Goal: Task Accomplishment & Management: Manage account settings

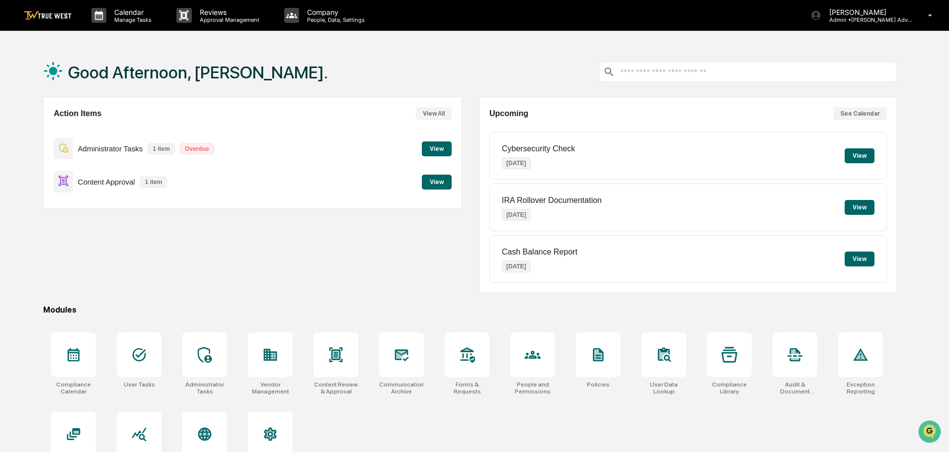
click at [437, 181] on button "View" at bounding box center [437, 182] width 30 height 15
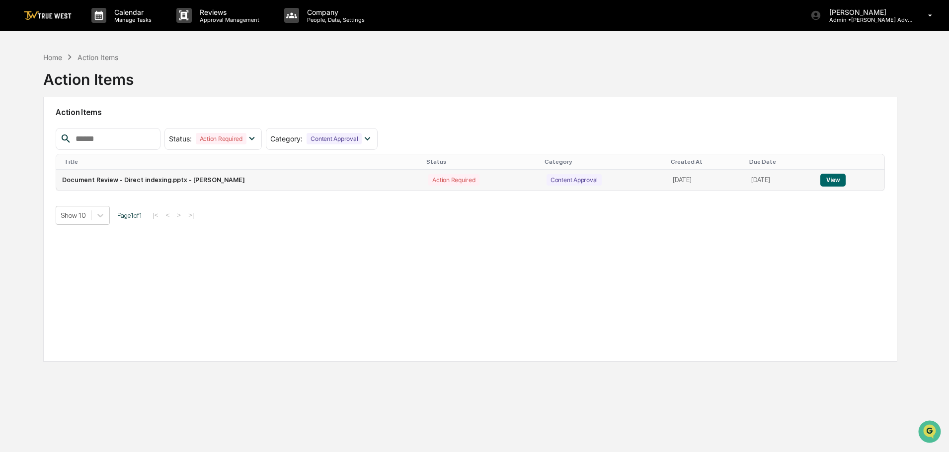
click at [839, 181] on button "View" at bounding box center [832, 180] width 25 height 13
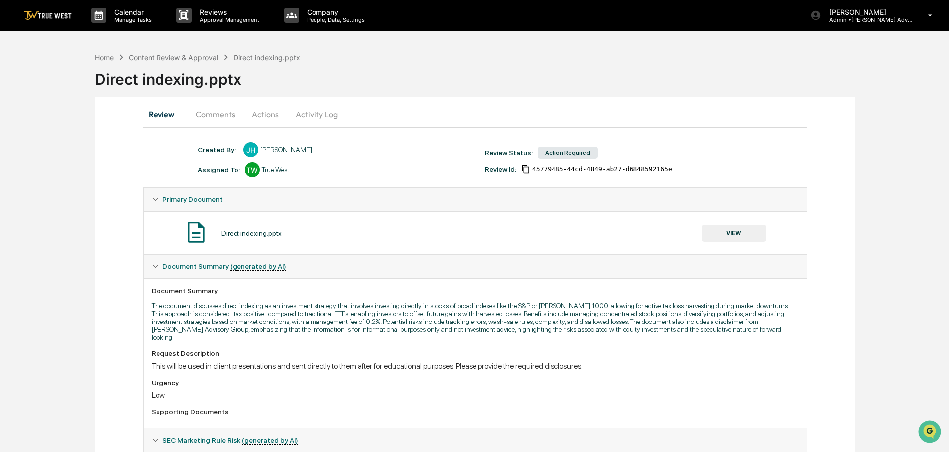
click at [734, 231] on button "VIEW" at bounding box center [733, 233] width 65 height 17
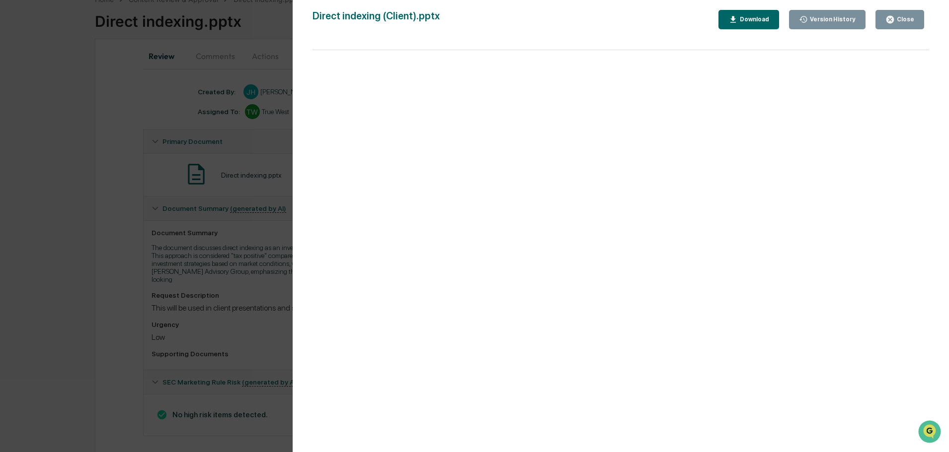
scroll to position [60, 0]
click at [751, 18] on div "Download" at bounding box center [753, 19] width 31 height 7
click at [267, 33] on div "Version History [DATE] 06:48 PM [PERSON_NAME] [DATE] 06:43 PM [PERSON_NAME] [DA…" at bounding box center [474, 226] width 949 height 452
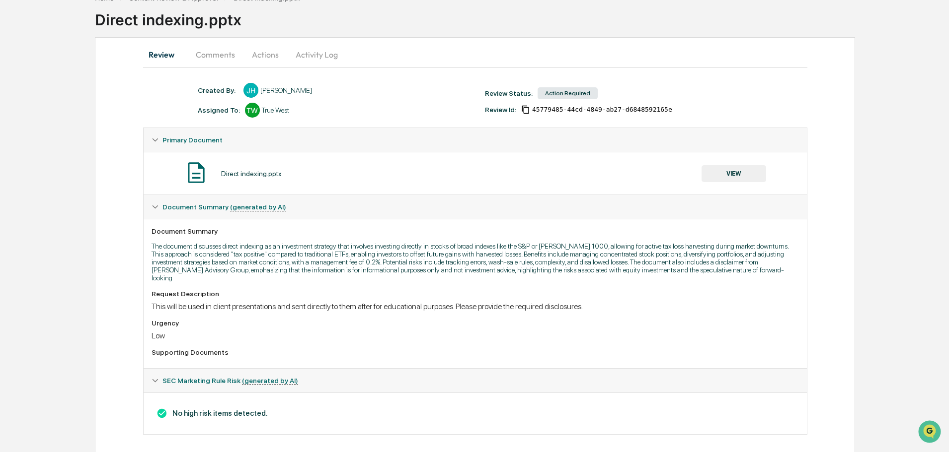
click at [209, 56] on button "Comments" at bounding box center [215, 55] width 55 height 24
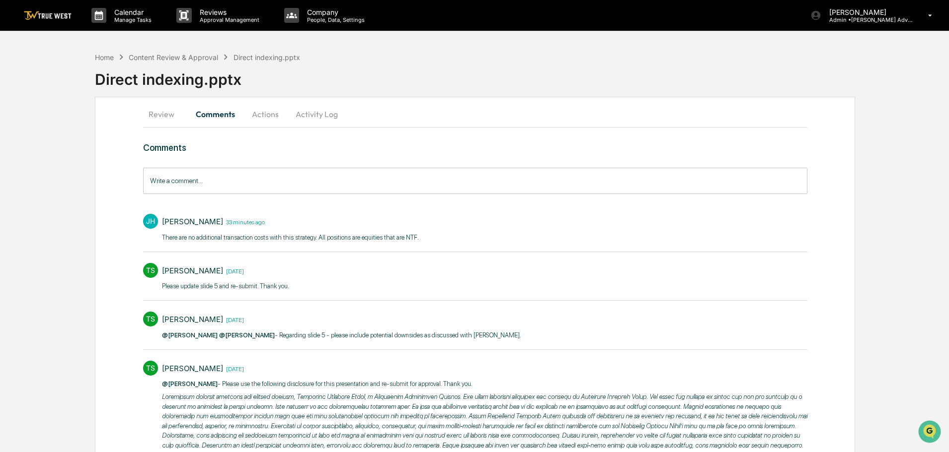
click at [153, 177] on input "Write a comment..." at bounding box center [475, 181] width 664 height 26
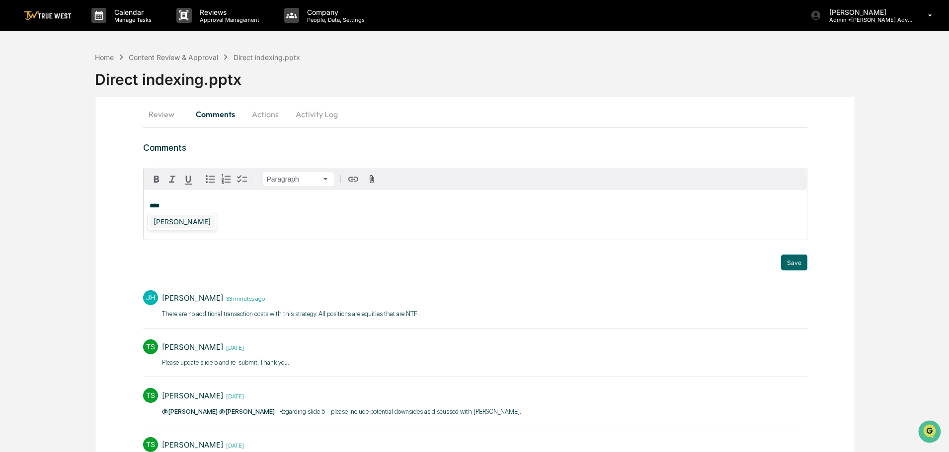
click at [166, 222] on div "[PERSON_NAME]" at bounding box center [181, 222] width 65 height 12
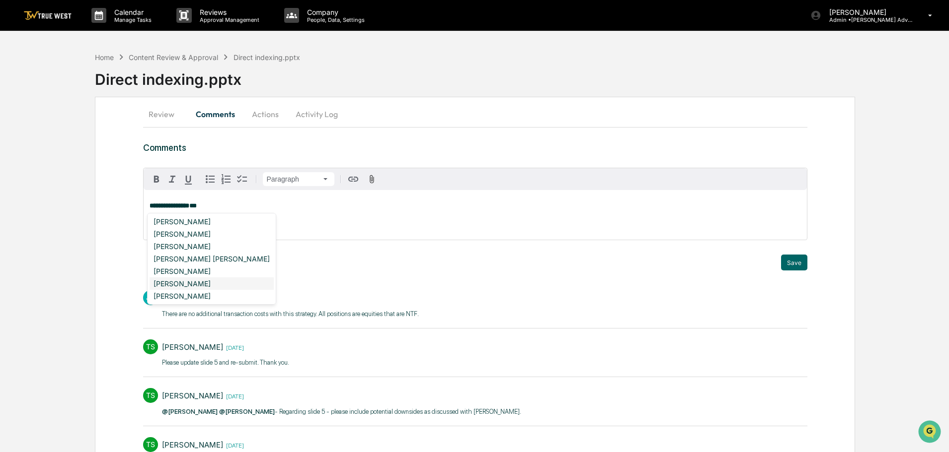
click at [174, 284] on div "[PERSON_NAME]" at bounding box center [211, 284] width 124 height 12
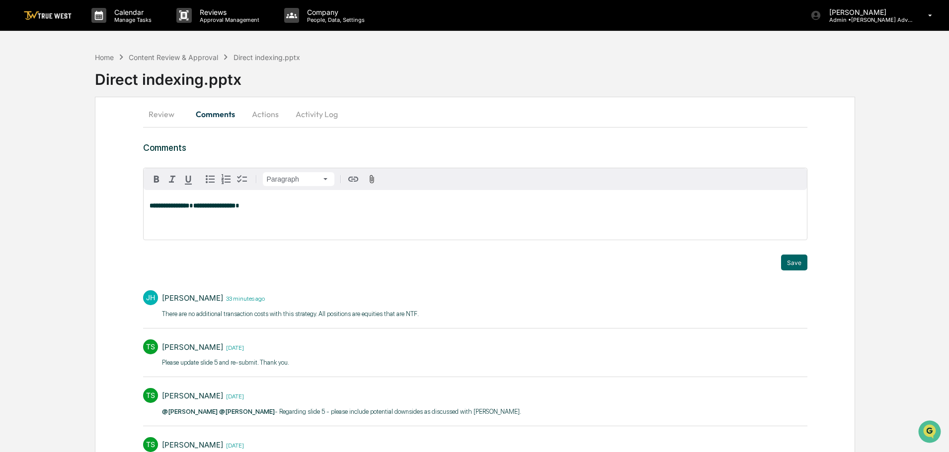
click at [279, 208] on p "**********" at bounding box center [474, 206] width 651 height 7
click at [319, 207] on p "**********" at bounding box center [474, 206] width 651 height 7
click at [610, 212] on div "**********" at bounding box center [475, 215] width 663 height 50
click at [792, 262] on button "Save" at bounding box center [794, 263] width 26 height 16
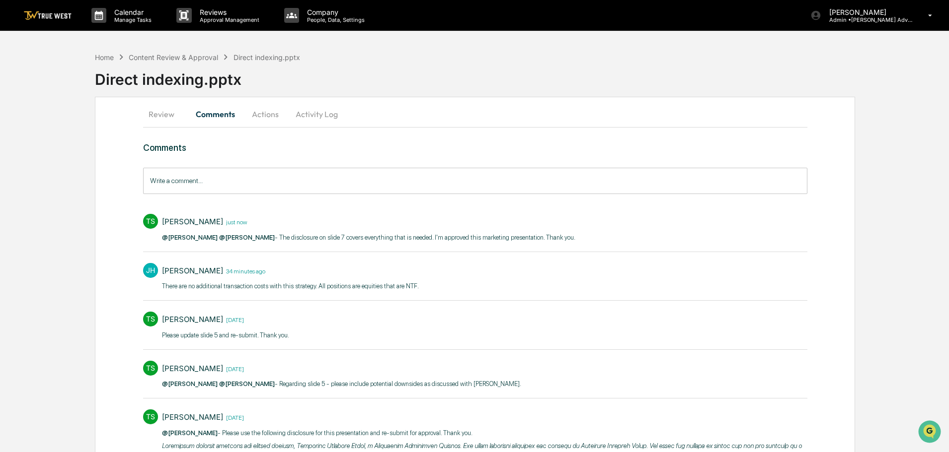
click at [268, 113] on button "Actions" at bounding box center [265, 114] width 45 height 24
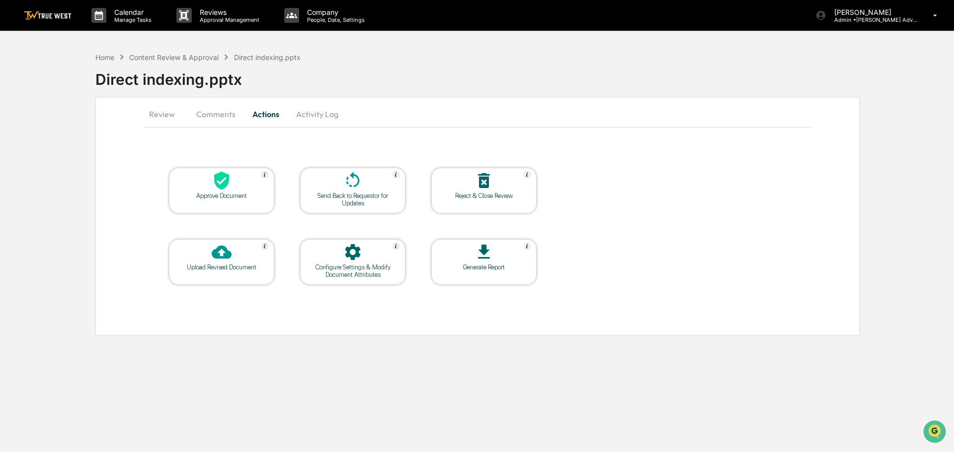
click at [227, 186] on icon at bounding box center [222, 181] width 20 height 20
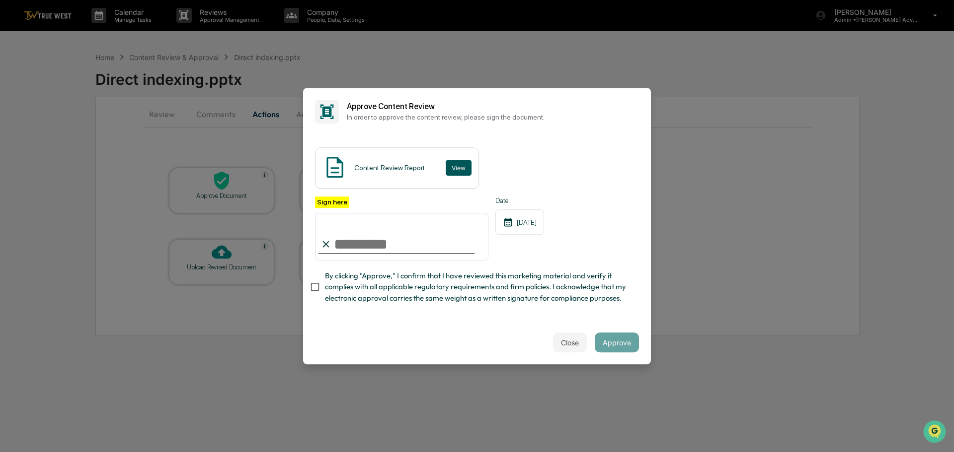
click at [450, 166] on button "View" at bounding box center [459, 168] width 26 height 16
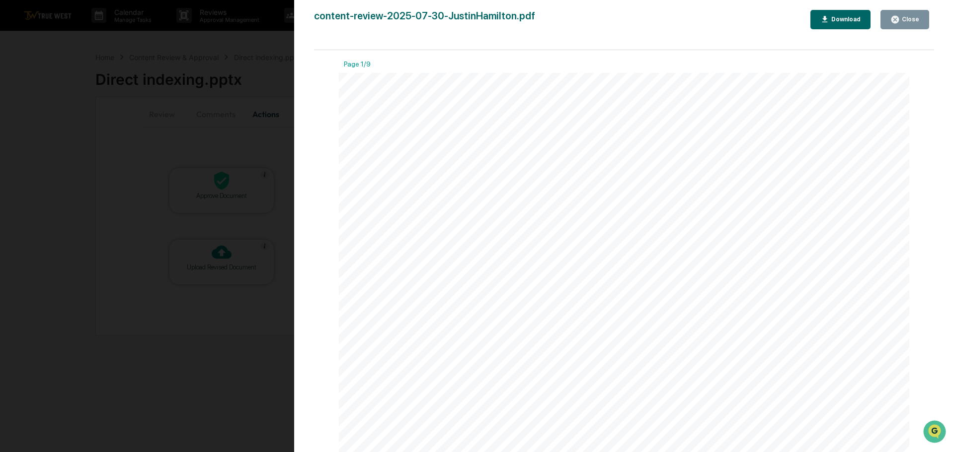
click at [259, 42] on div "Version History [DATE] 07:24 PM [PERSON_NAME] content-review-2025-07-30-JustinH…" at bounding box center [477, 226] width 954 height 452
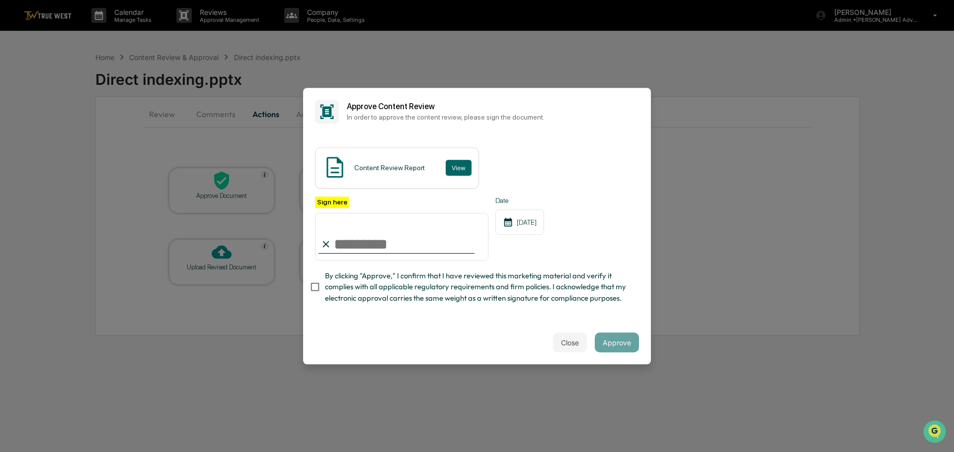
click at [381, 243] on input "Sign here" at bounding box center [401, 237] width 173 height 48
type input "**********"
click at [613, 344] on button "Approve" at bounding box center [617, 343] width 44 height 20
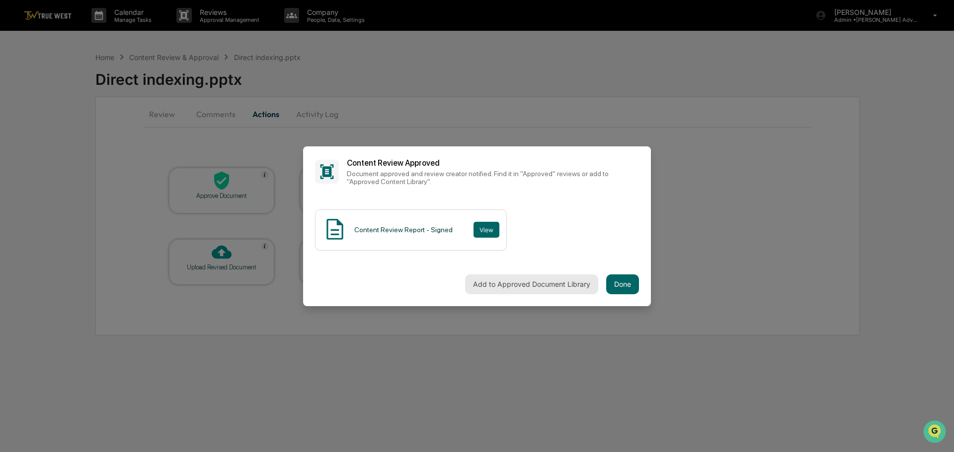
click at [485, 286] on button "Add to Approved Document Library" at bounding box center [531, 285] width 133 height 20
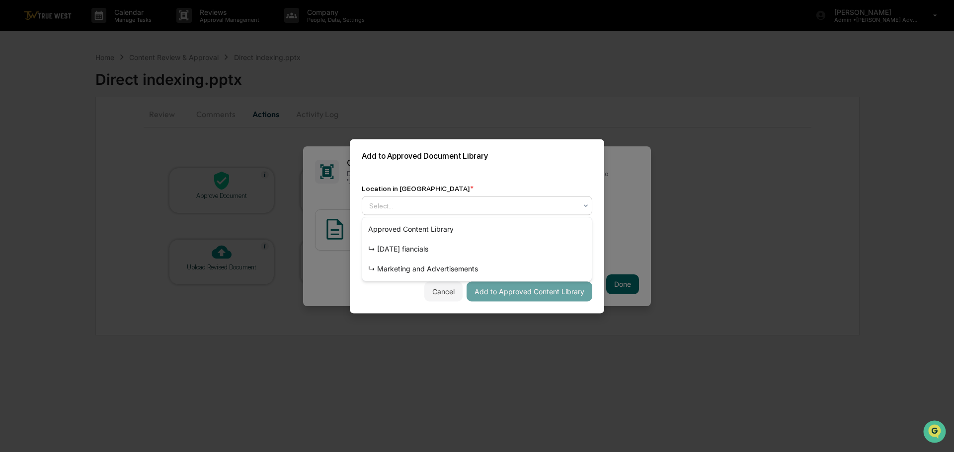
click at [446, 210] on div at bounding box center [473, 206] width 208 height 10
click at [431, 266] on div "↳ Marketing and Advertisements" at bounding box center [476, 269] width 229 height 20
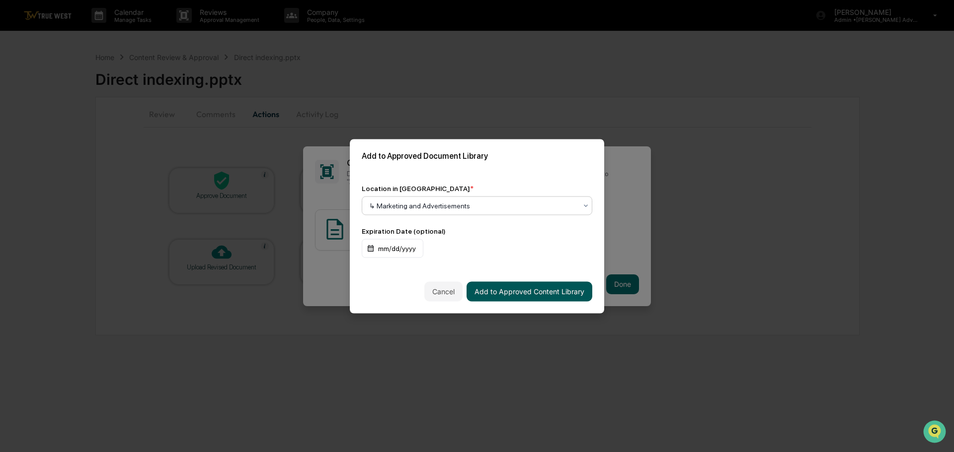
click at [515, 293] on button "Add to Approved Content Library" at bounding box center [529, 292] width 126 height 20
